Goal: Use online tool/utility: Utilize a website feature to perform a specific function

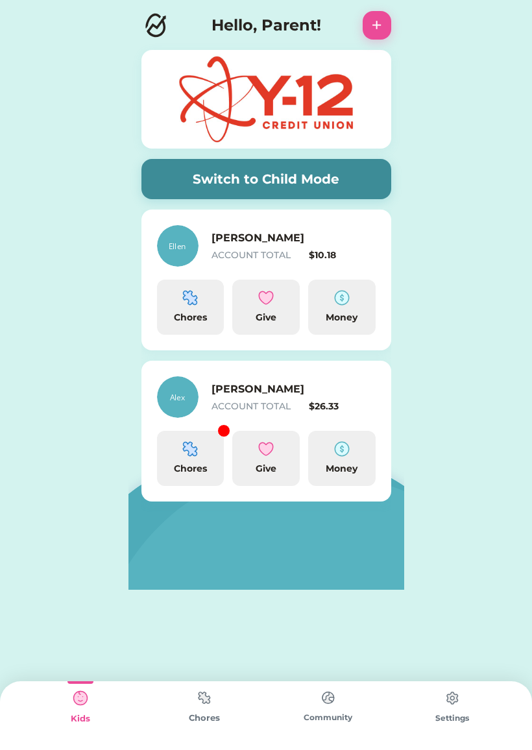
click at [196, 454] on img at bounding box center [190, 449] width 16 height 16
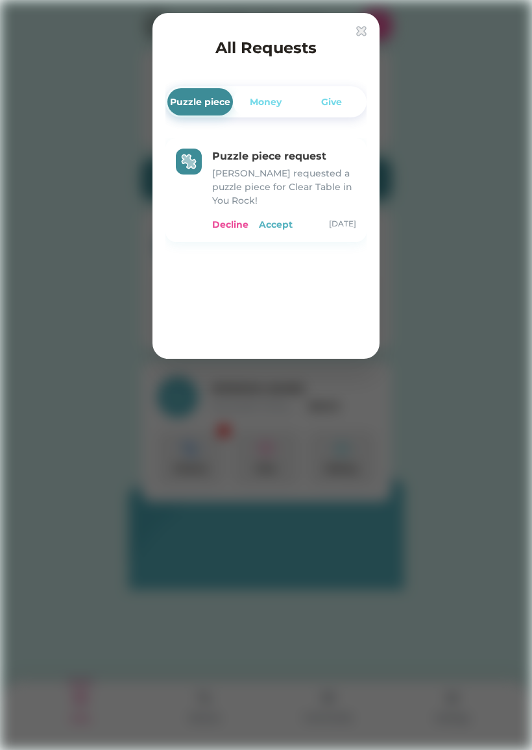
click at [283, 218] on div "Accept" at bounding box center [276, 225] width 34 height 14
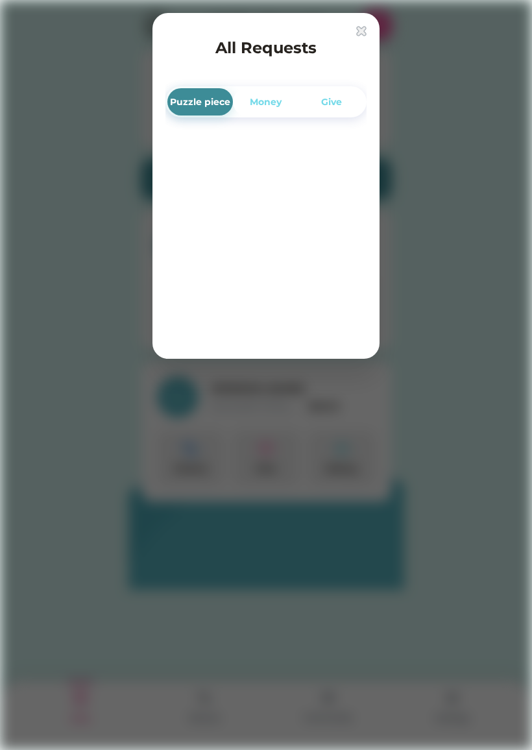
click at [58, 496] on div at bounding box center [266, 375] width 532 height 750
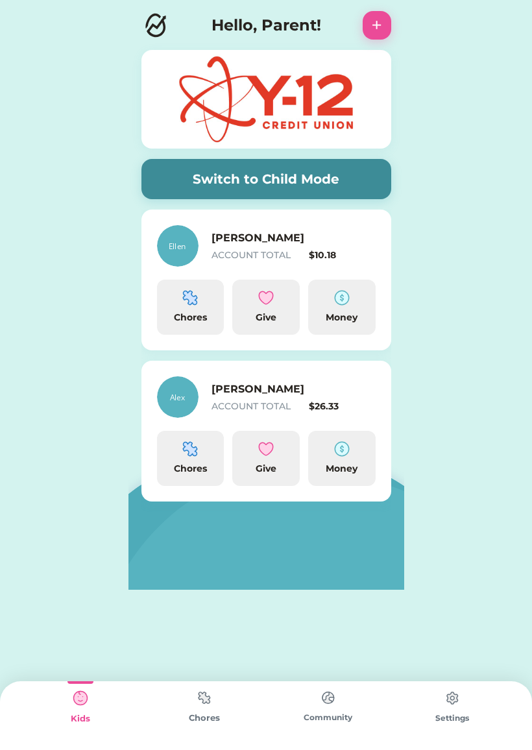
click at [187, 455] on img at bounding box center [190, 449] width 16 height 16
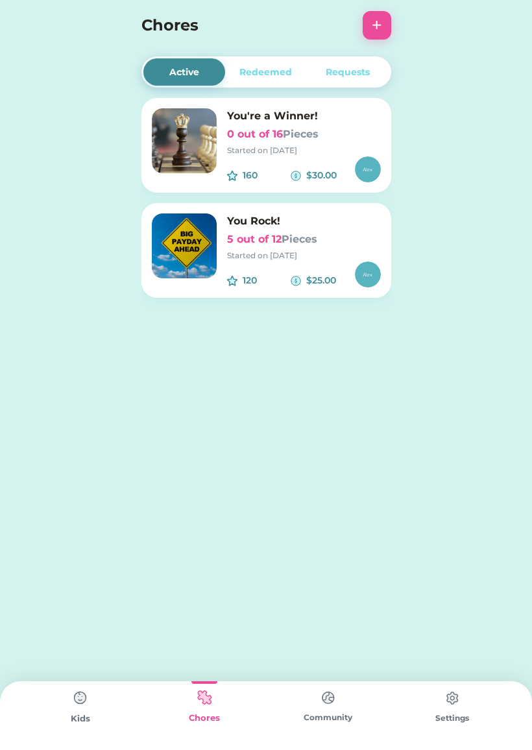
click at [189, 262] on img at bounding box center [184, 245] width 65 height 65
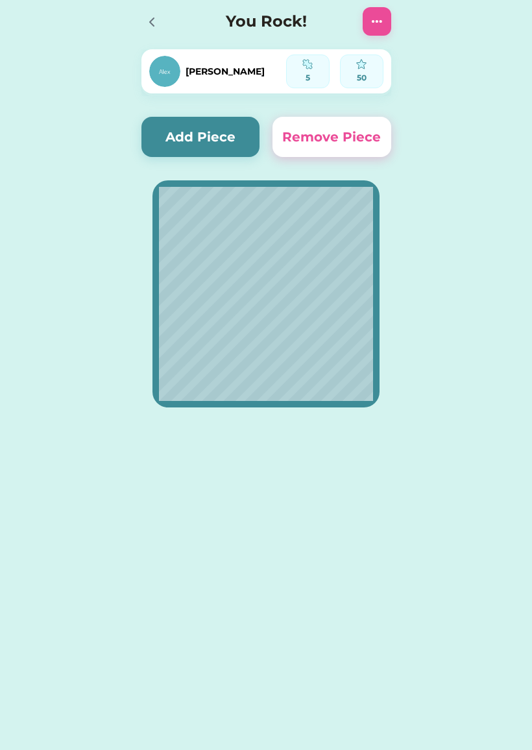
click at [223, 141] on button "Add Piece" at bounding box center [200, 137] width 119 height 40
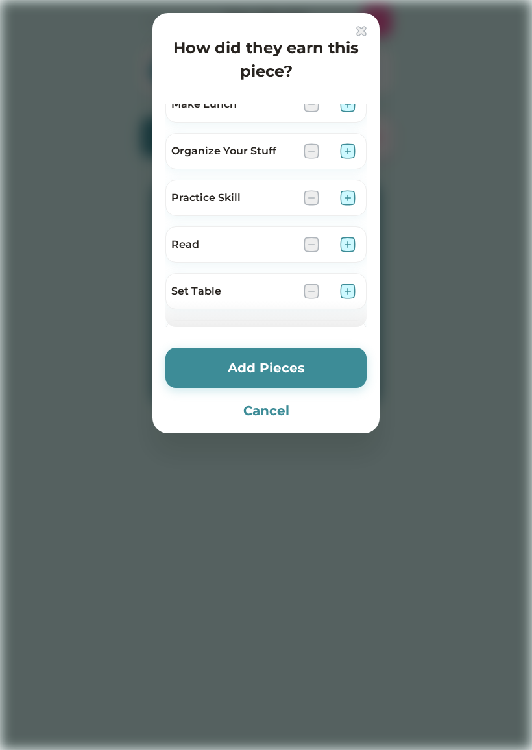
scroll to position [580, 0]
click at [346, 243] on img at bounding box center [348, 243] width 16 height 16
click at [329, 371] on button "Add Pieces" at bounding box center [265, 368] width 201 height 40
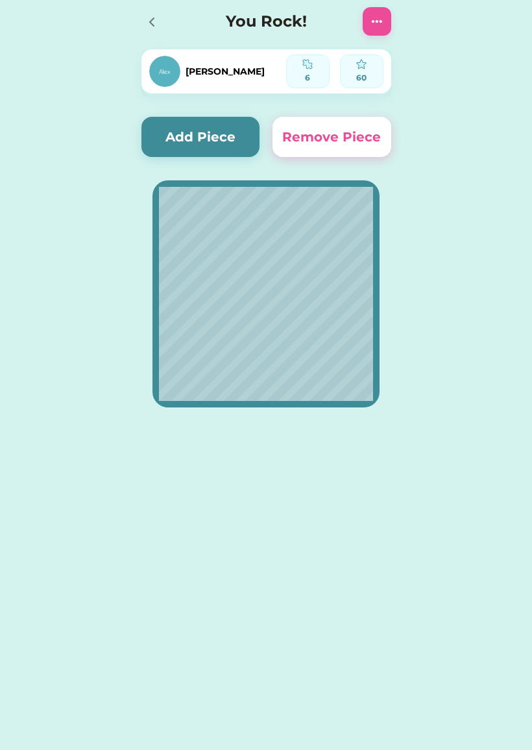
click at [225, 139] on button "Add Piece" at bounding box center [200, 137] width 119 height 40
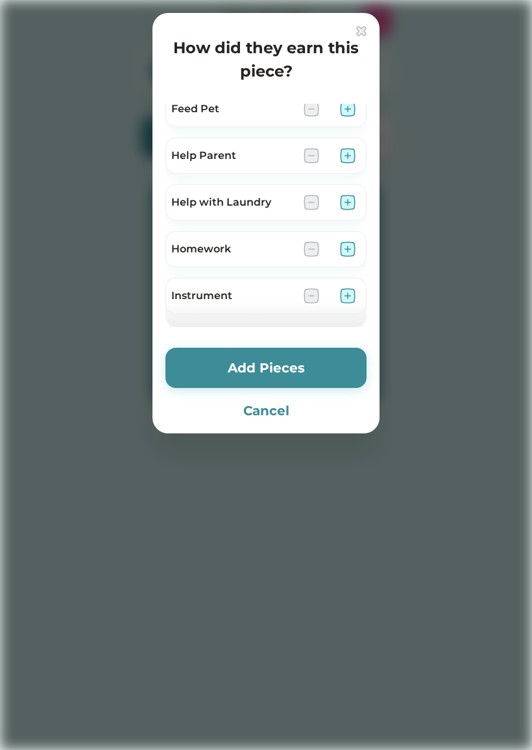
scroll to position [291, 0]
click at [344, 155] on img at bounding box center [348, 158] width 16 height 16
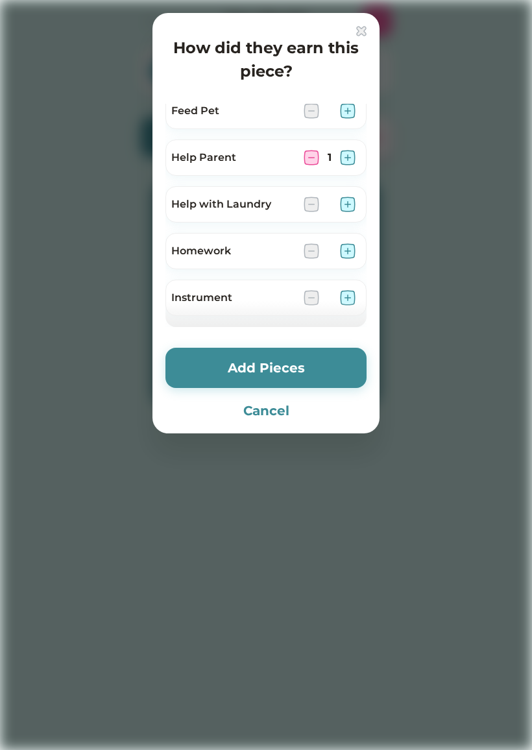
click at [306, 368] on button "Add Pieces" at bounding box center [265, 368] width 201 height 40
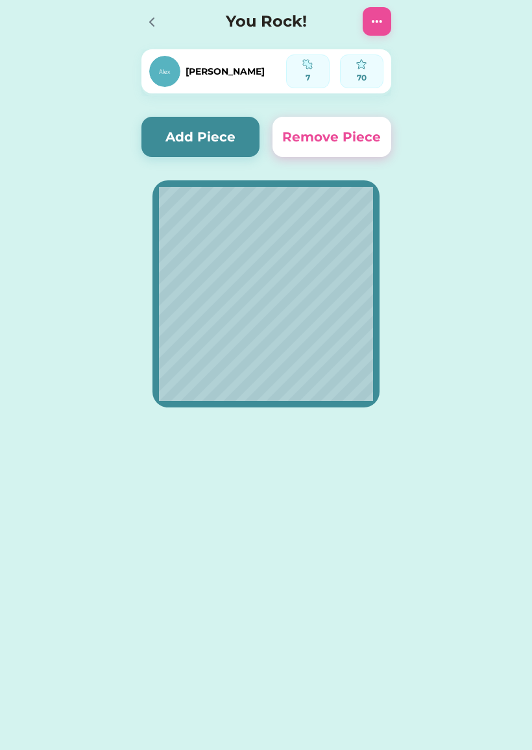
click at [175, 136] on button "Add Piece" at bounding box center [200, 137] width 119 height 40
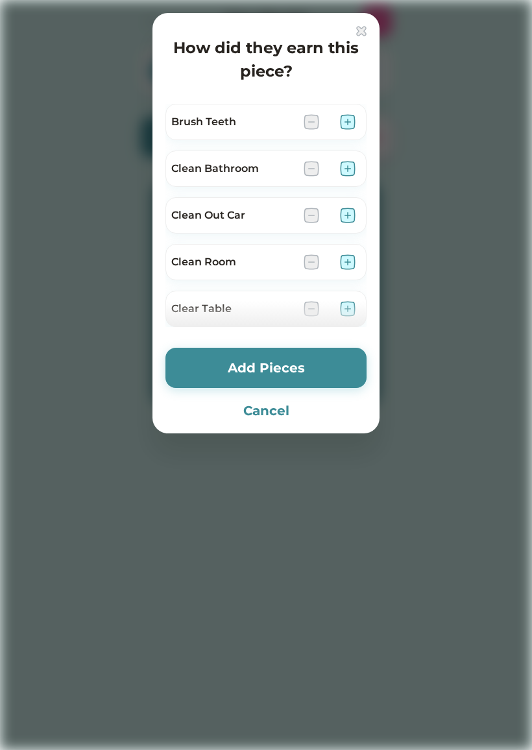
scroll to position [0, 0]
click at [214, 300] on div "Clear Table" at bounding box center [265, 308] width 201 height 36
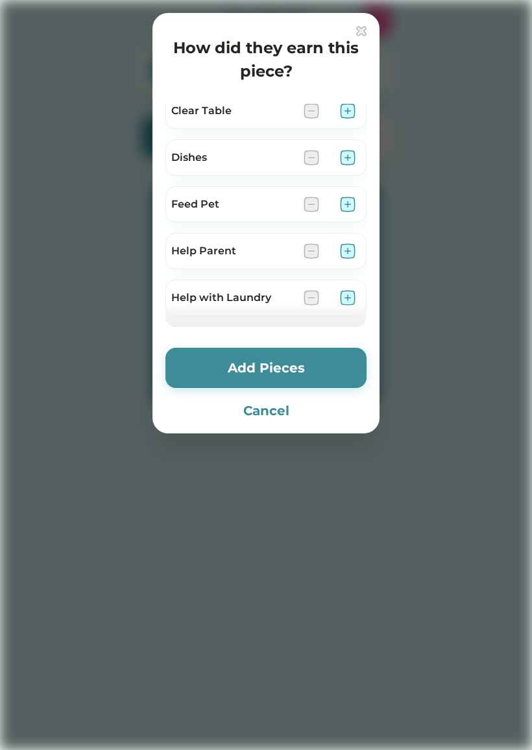
scroll to position [198, 0]
